Goal: Navigation & Orientation: Find specific page/section

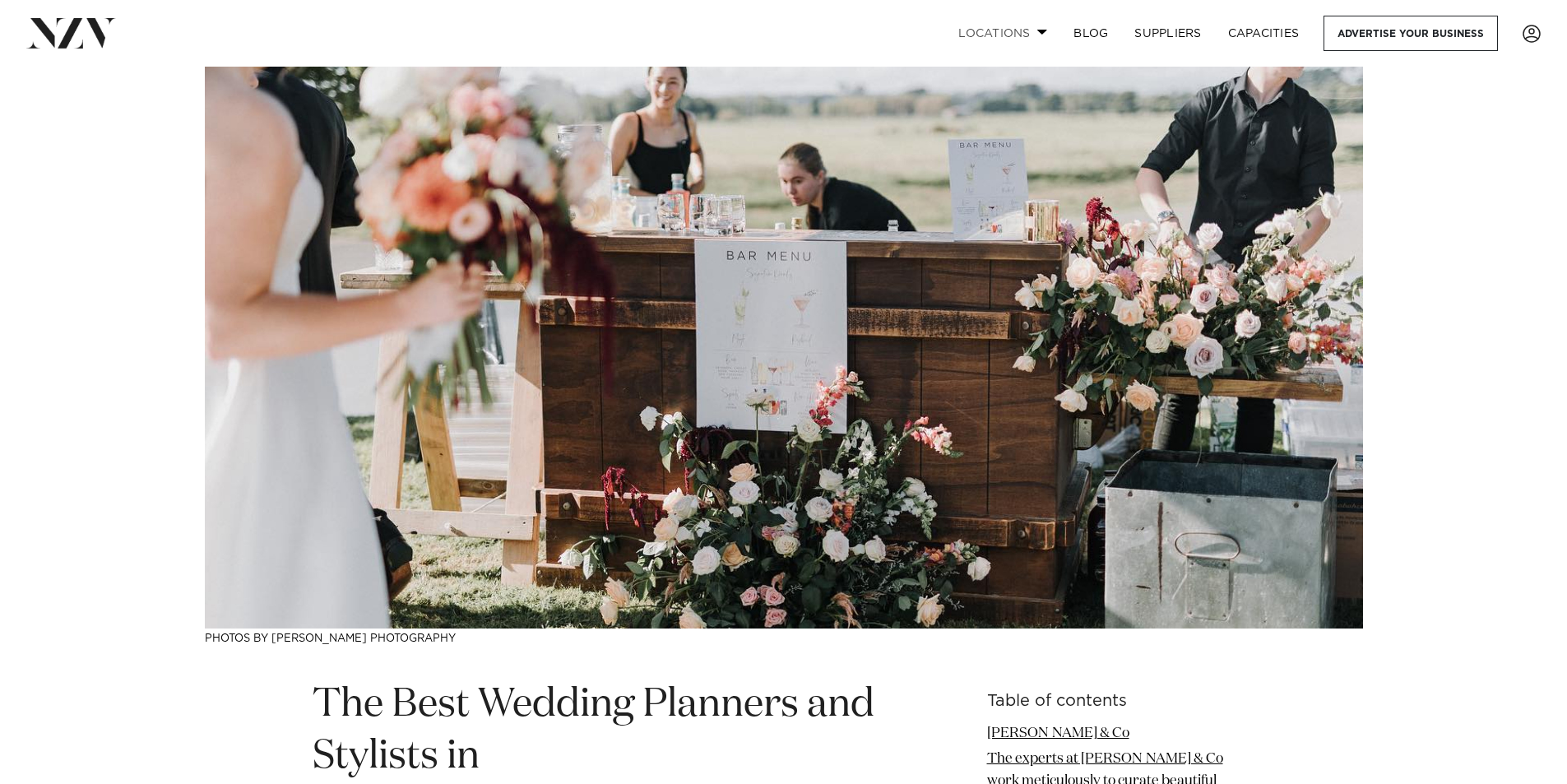
click at [1027, 37] on link "Locations" at bounding box center [1002, 34] width 115 height 36
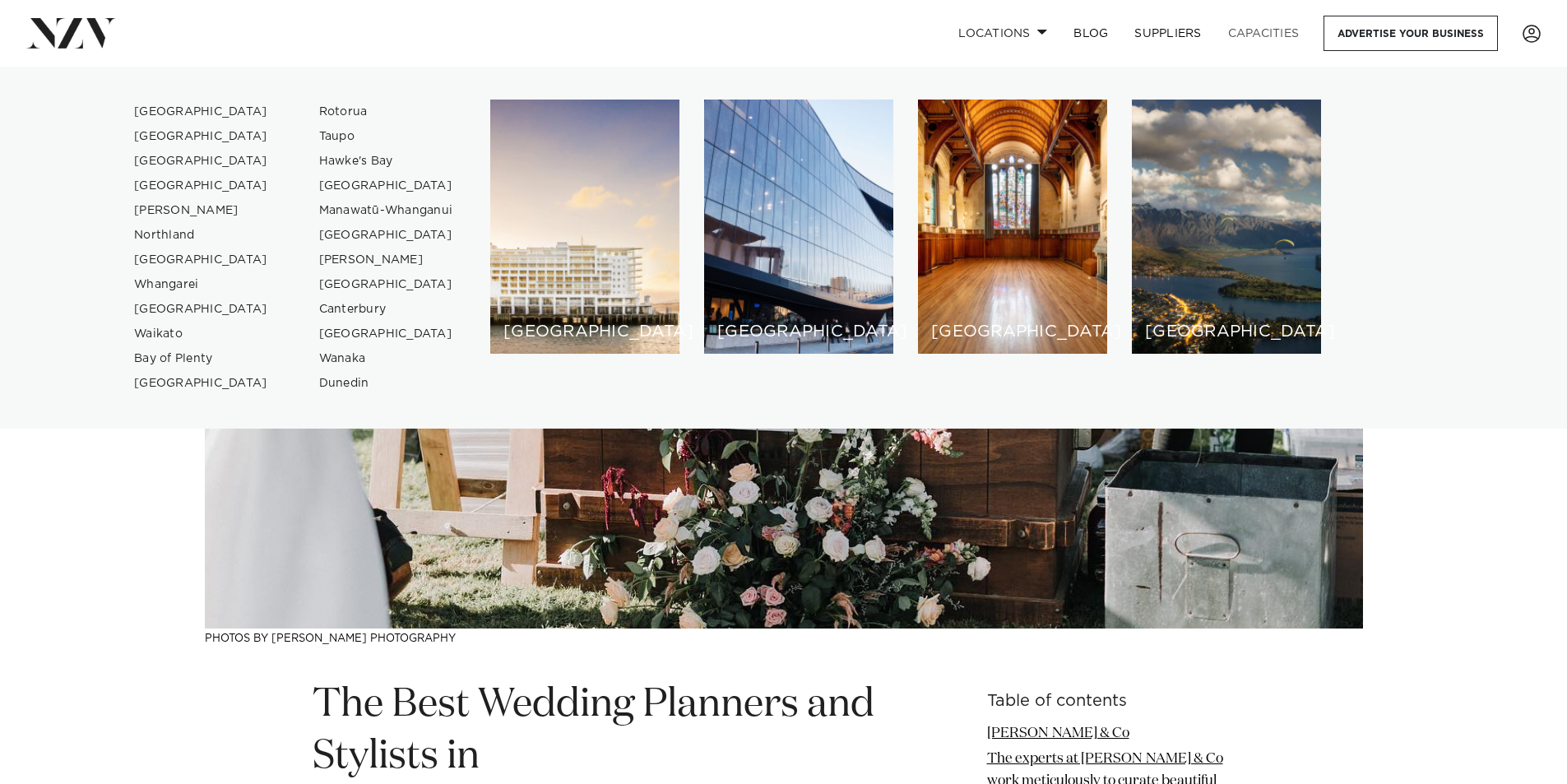
click at [1236, 31] on link "Capacities" at bounding box center [1264, 34] width 98 height 36
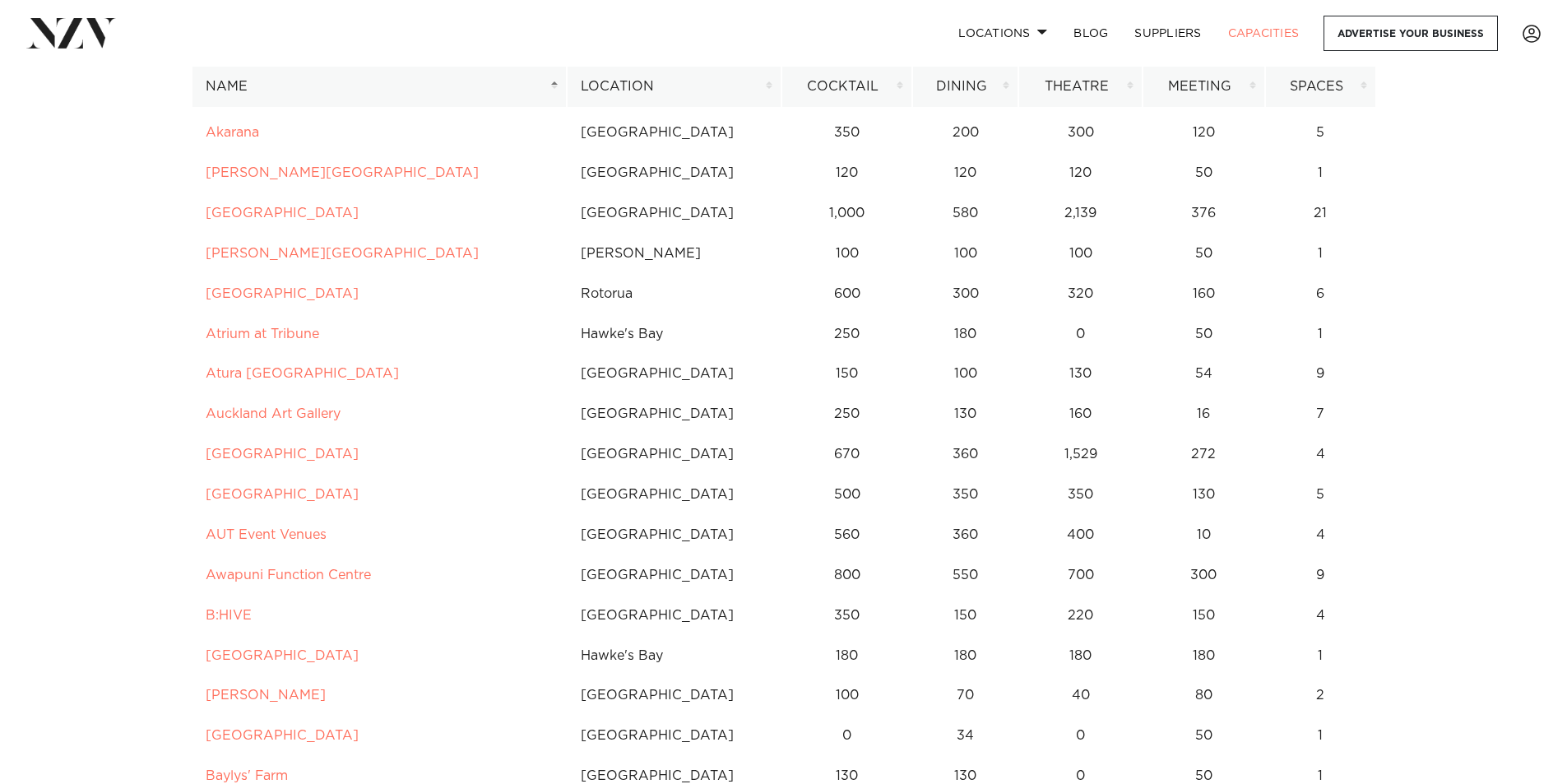
scroll to position [411, 0]
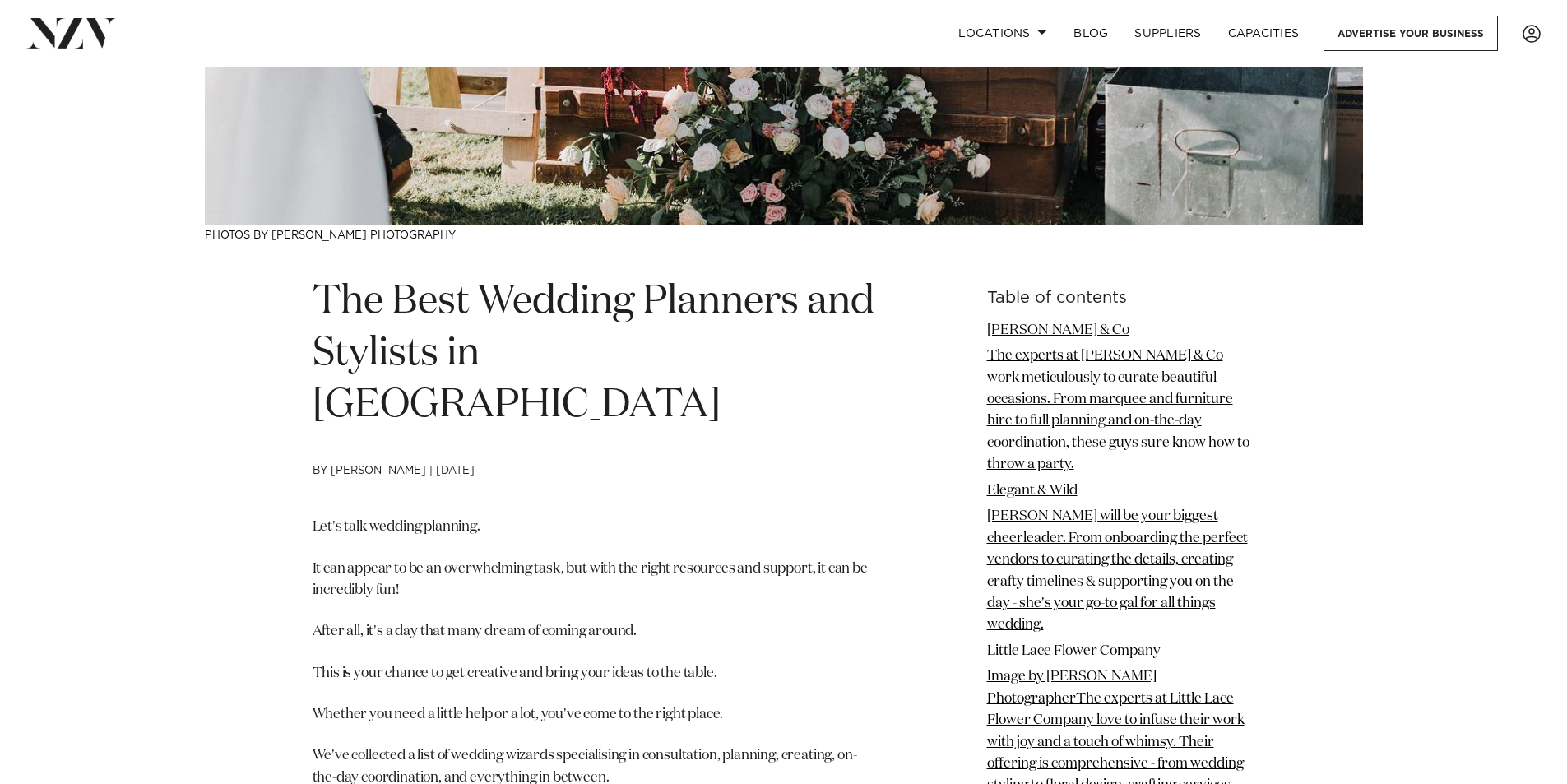
scroll to position [411, 0]
